Goal: Task Accomplishment & Management: Complete application form

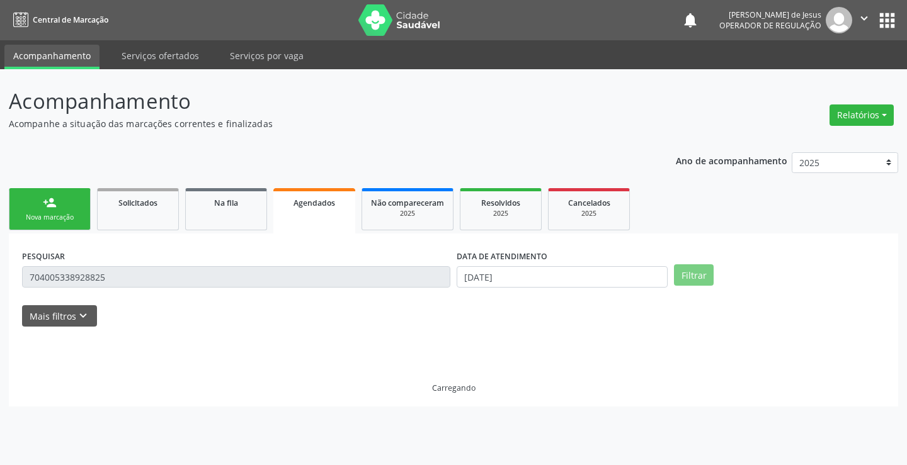
click at [314, 214] on link "Agendados" at bounding box center [314, 210] width 82 height 45
drag, startPoint x: 0, startPoint y: 0, endPoint x: 262, endPoint y: 258, distance: 367.5
click at [309, 214] on link "Agendados" at bounding box center [314, 210] width 82 height 45
click at [268, 207] on div "person_add Nova marcação Solicitados Na fila Agendados Não compareceram 2025 Re…" at bounding box center [453, 296] width 889 height 222
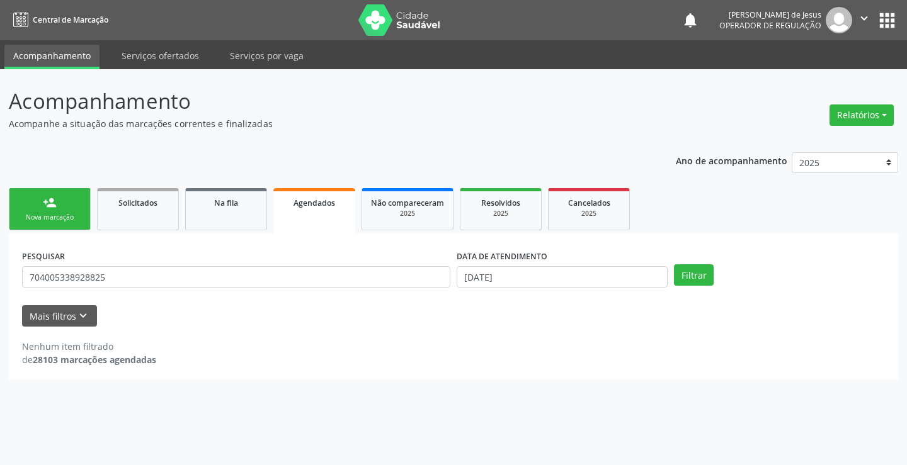
click at [430, 264] on div "PESQUISAR 704005338928825" at bounding box center [236, 271] width 435 height 49
click at [433, 273] on input "704005338928825" at bounding box center [236, 276] width 428 height 21
type input "700604469002568"
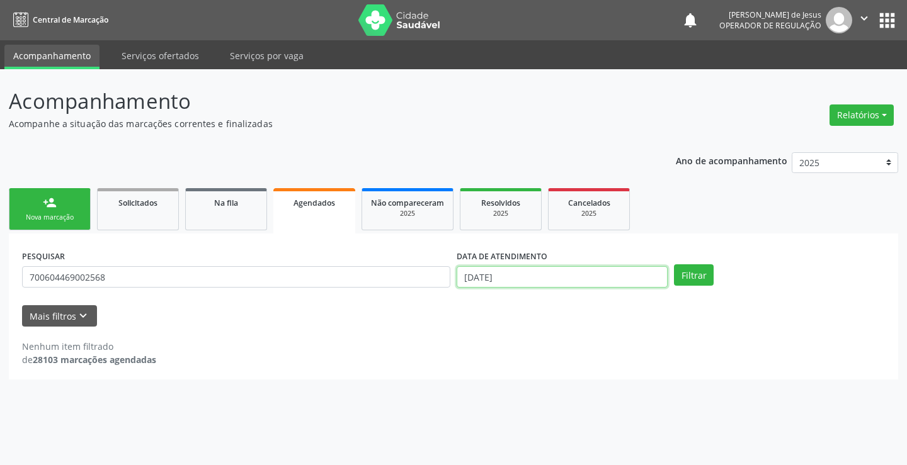
click at [493, 269] on input "[DATE]" at bounding box center [562, 276] width 211 height 21
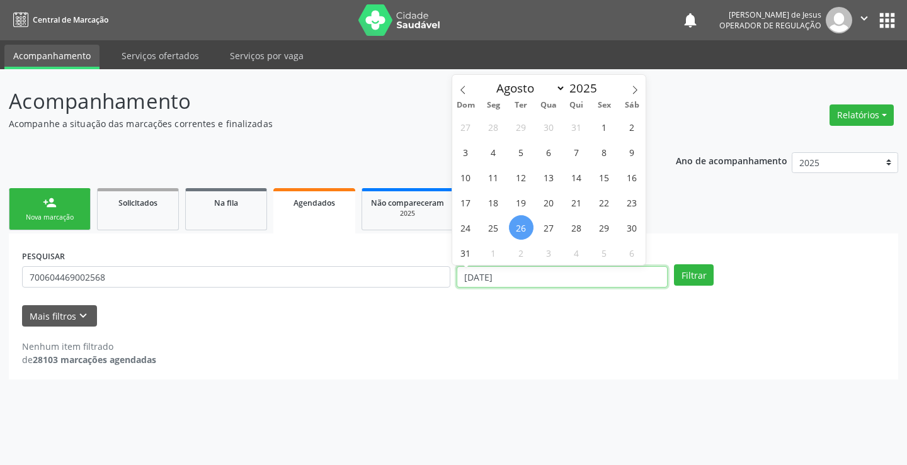
click at [493, 270] on input "[DATE]" at bounding box center [562, 276] width 211 height 21
click at [489, 269] on input "[DATE]" at bounding box center [562, 276] width 211 height 21
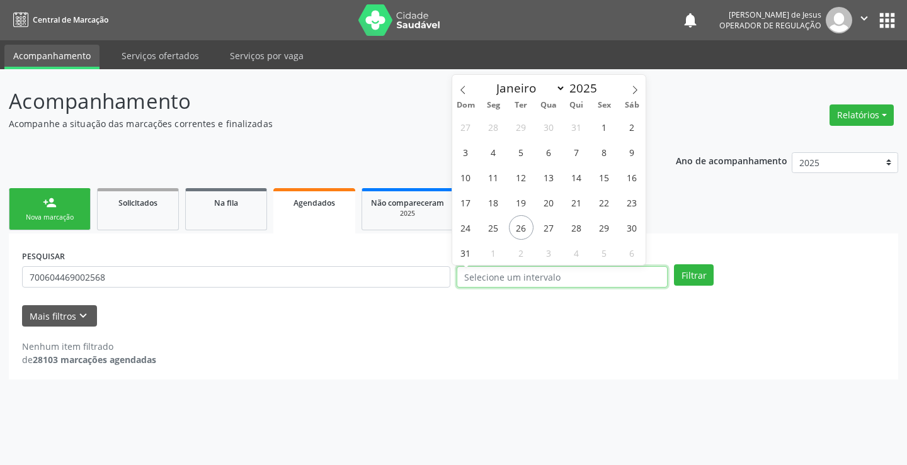
click at [674, 265] on button "Filtrar" at bounding box center [694, 275] width 40 height 21
click at [702, 283] on button "Filtrar" at bounding box center [694, 275] width 40 height 21
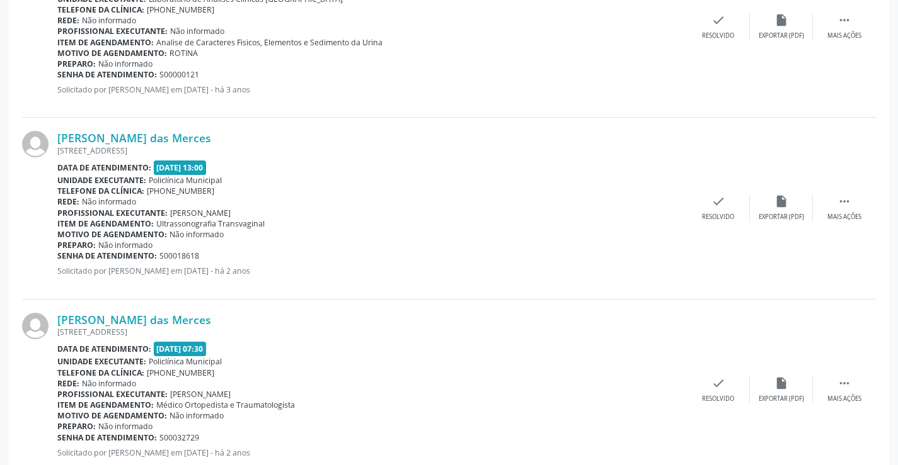
scroll to position [841, 0]
